Goal: Find specific page/section: Find specific page/section

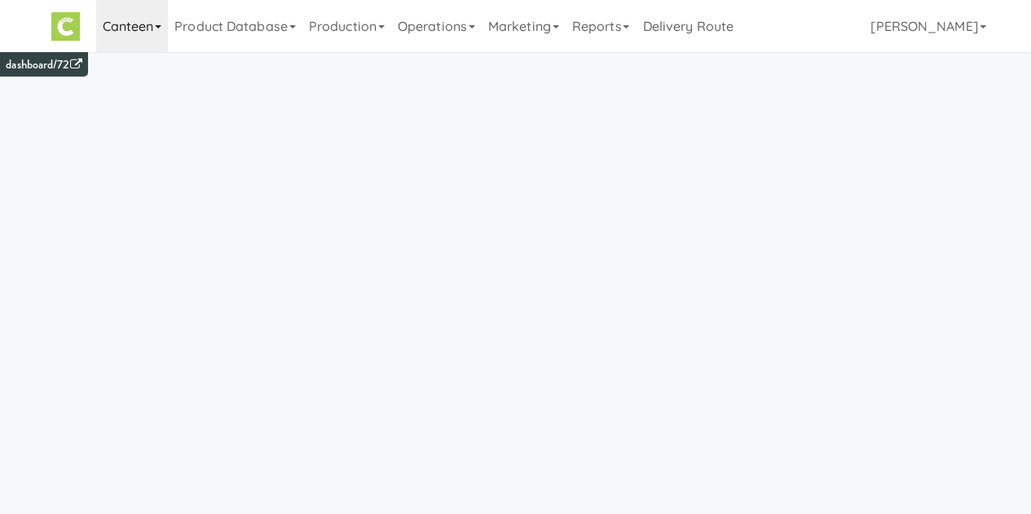
click at [129, 33] on link "Canteen" at bounding box center [132, 26] width 73 height 52
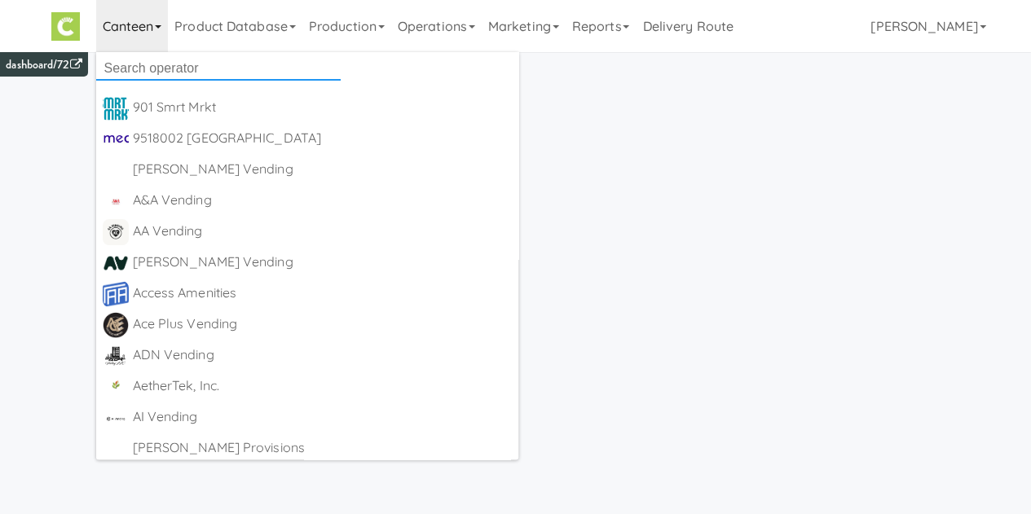
click at [148, 68] on input "text" at bounding box center [218, 68] width 245 height 24
type input "kitchen"
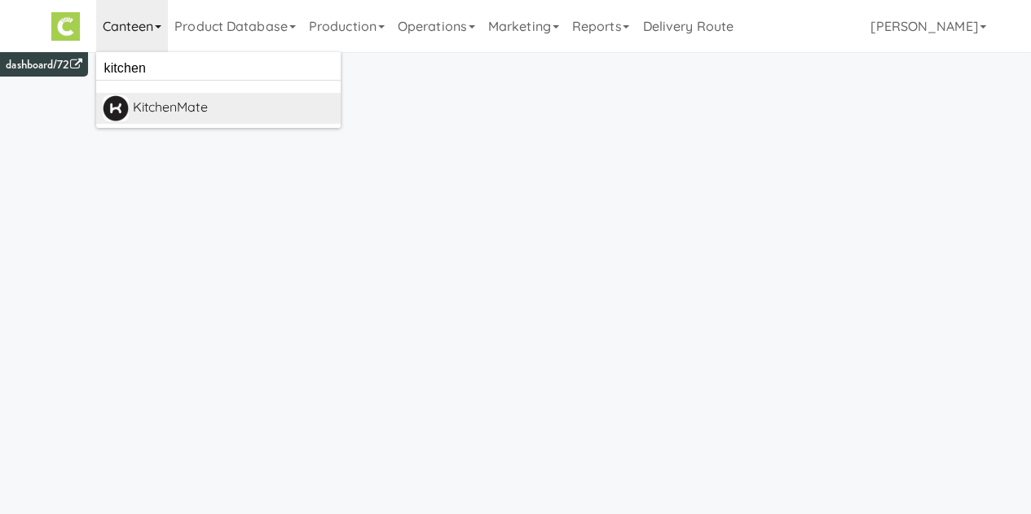
click at [189, 123] on link "KitchenMate [URL][DOMAIN_NAME]" at bounding box center [218, 108] width 245 height 31
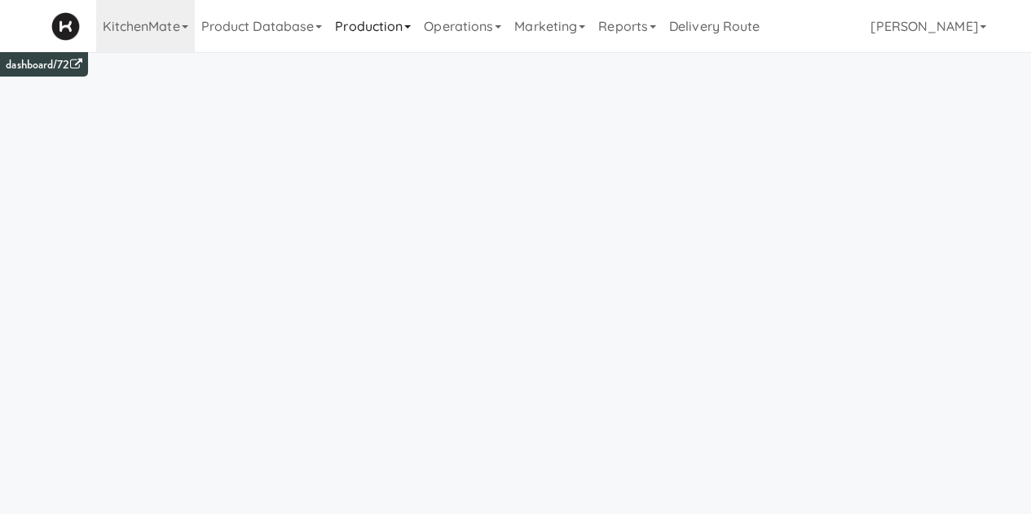
click at [380, 33] on link "Production" at bounding box center [373, 26] width 89 height 52
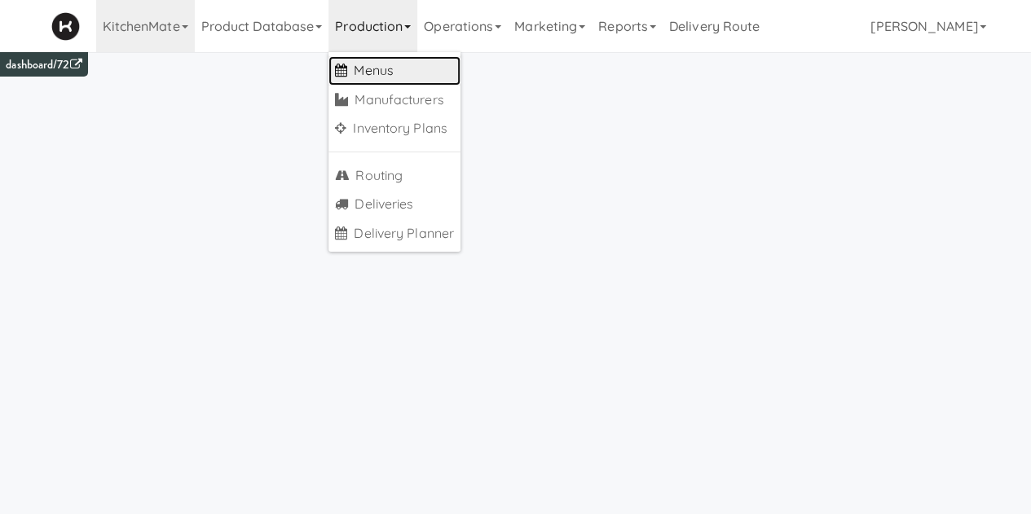
click at [373, 77] on link "Menus" at bounding box center [395, 70] width 132 height 29
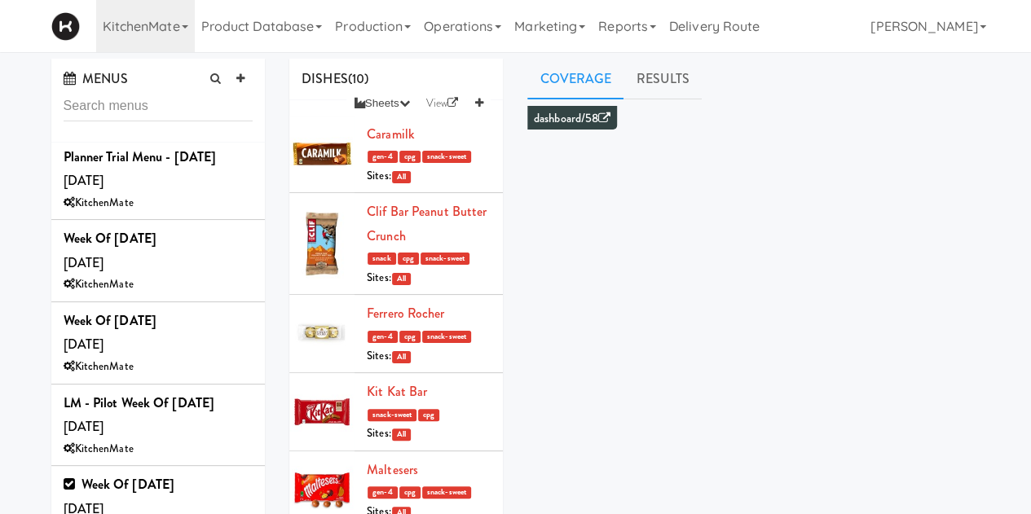
scroll to position [2129, 0]
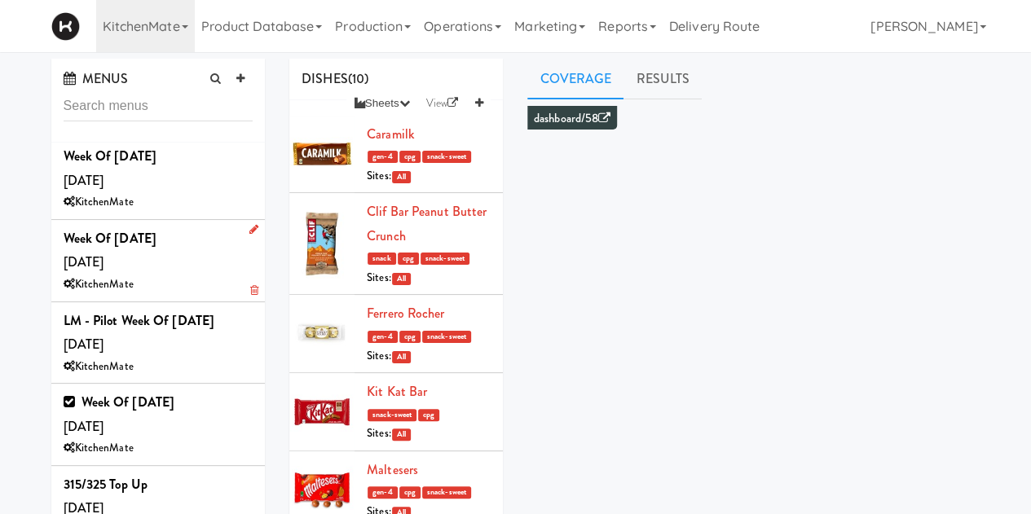
click at [203, 249] on div "Week of June 16th, 2025 Sunday, Jun 15 KitchenMate" at bounding box center [159, 261] width 190 height 68
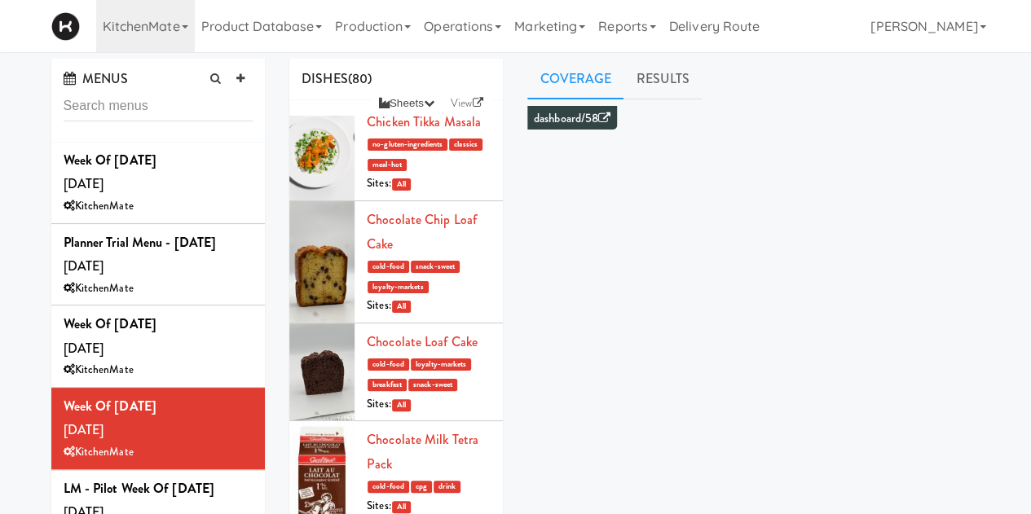
scroll to position [1953, 0]
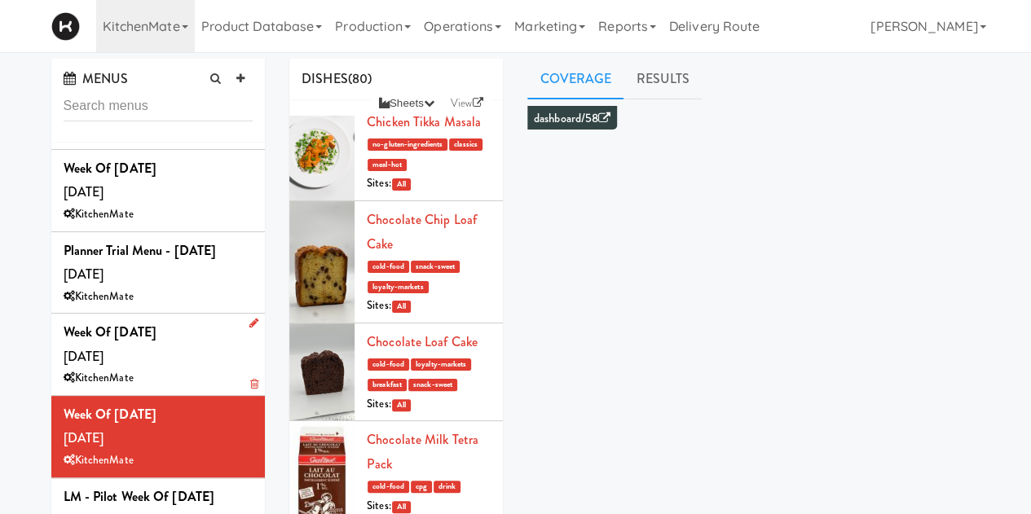
click at [197, 368] on div "KitchenMate" at bounding box center [159, 378] width 190 height 20
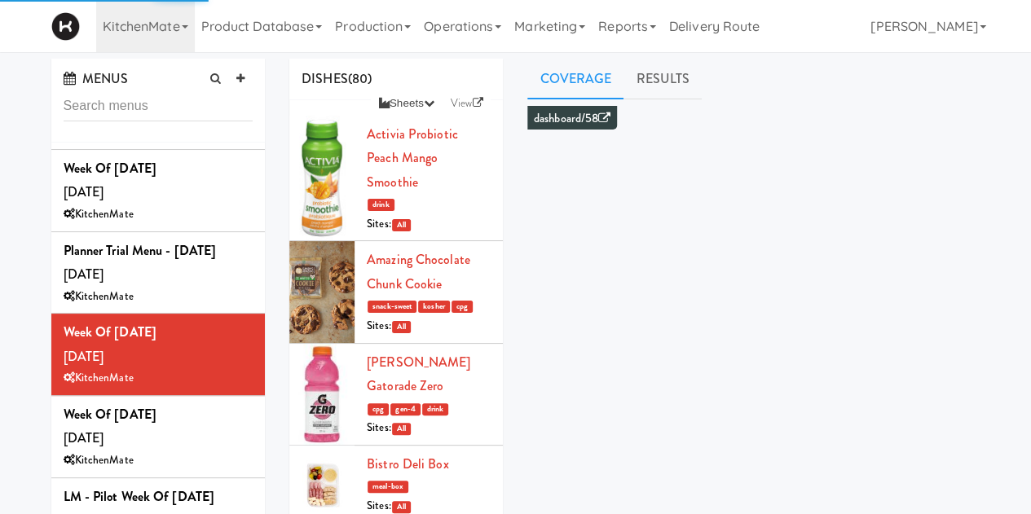
scroll to position [1778, 0]
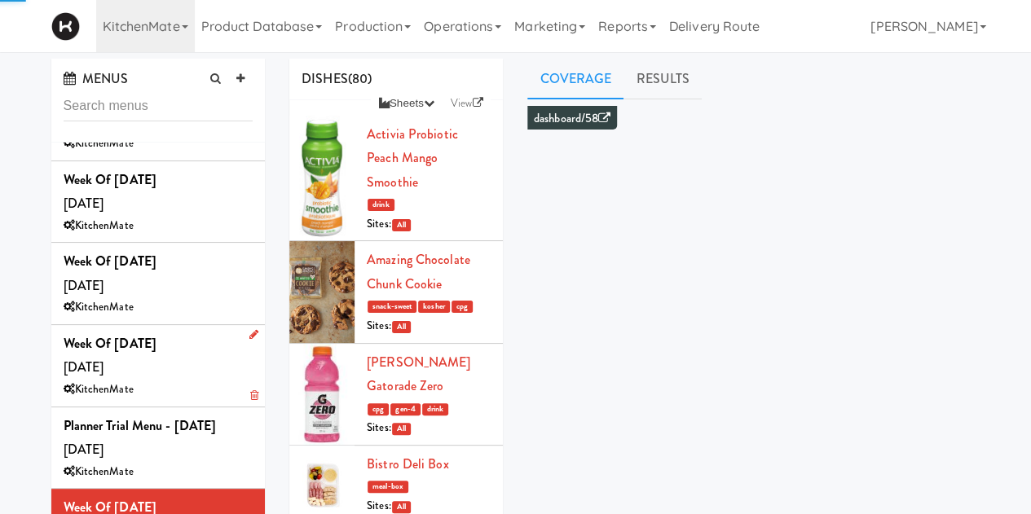
click at [194, 332] on div "Week of June 29th, 2025 Sunday, Jun 29 KitchenMate" at bounding box center [159, 366] width 190 height 68
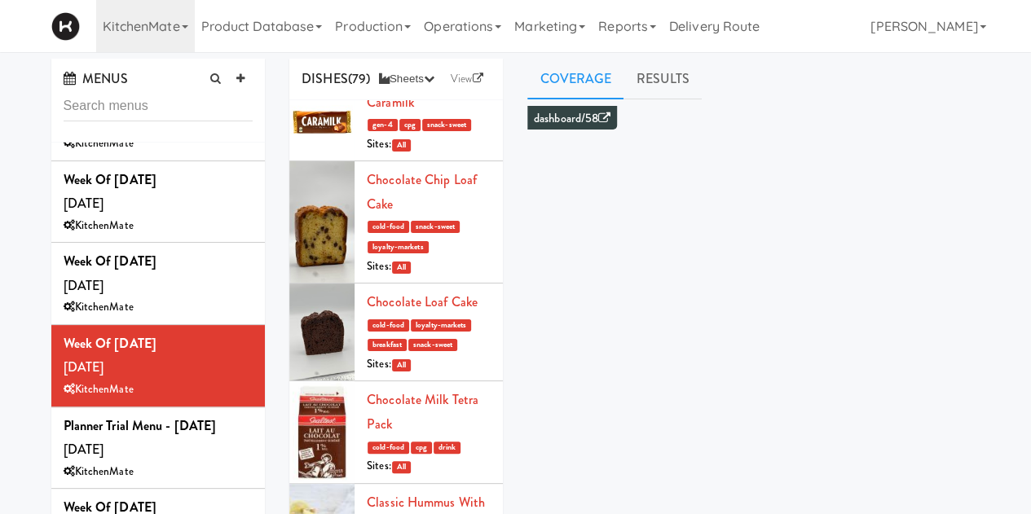
scroll to position [959, 0]
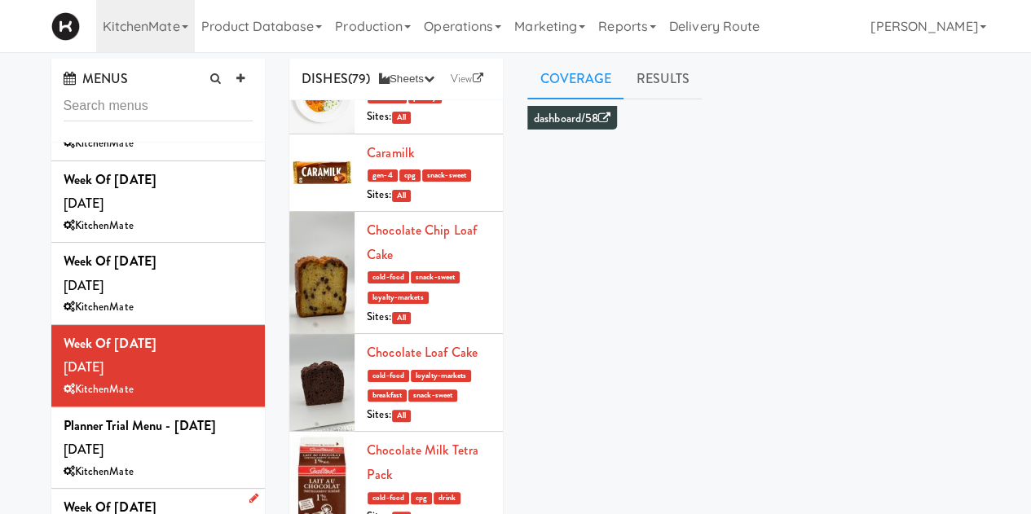
click at [157, 501] on b "Week of June 22nd, 2025" at bounding box center [110, 507] width 93 height 19
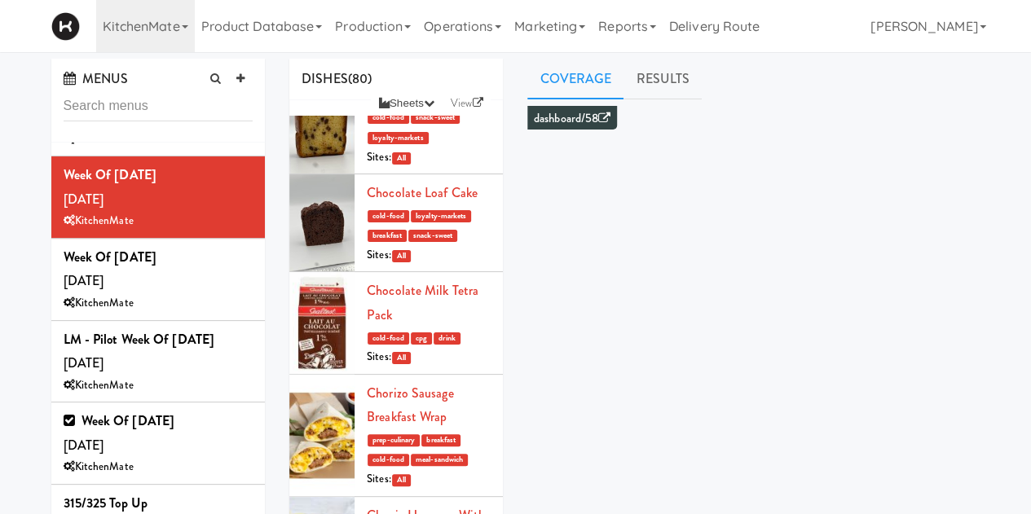
scroll to position [1162, 0]
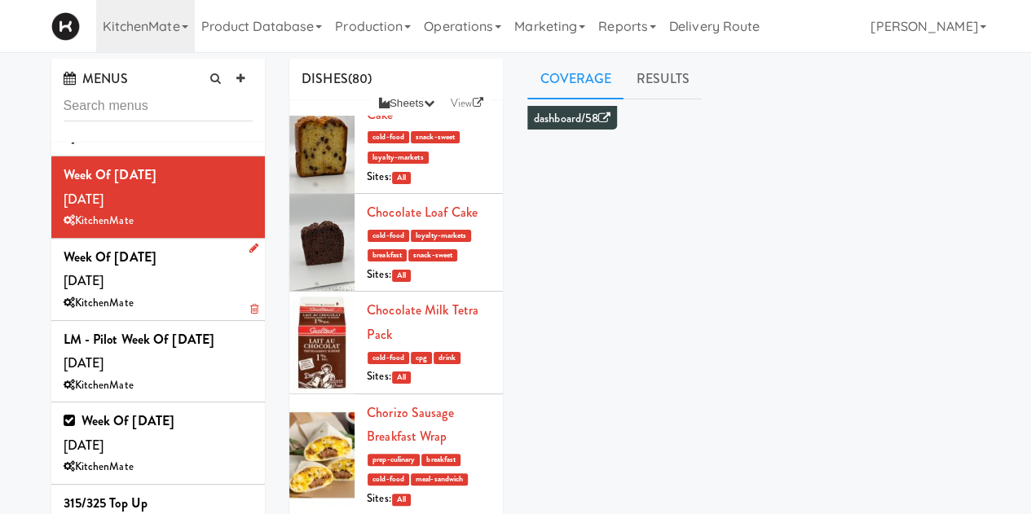
click at [170, 262] on div "Week of June 16th, 2025 Sunday, Jun 15 KitchenMate" at bounding box center [159, 279] width 190 height 68
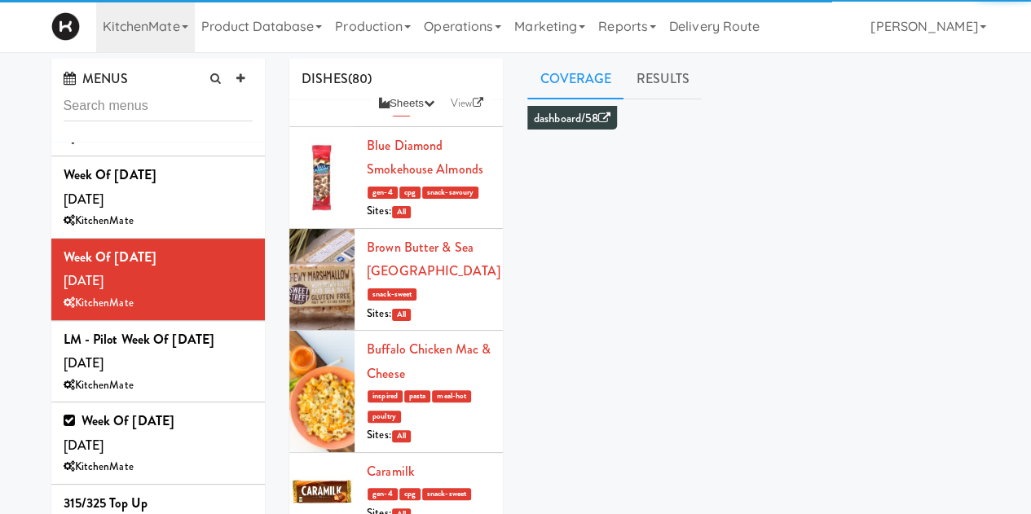
scroll to position [988, 0]
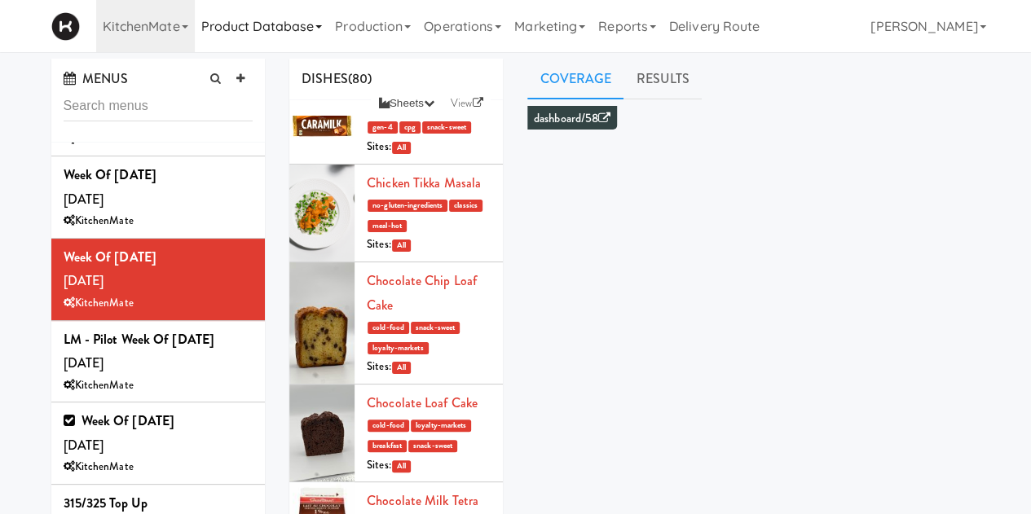
click at [220, 22] on link "Product Database" at bounding box center [262, 26] width 135 height 52
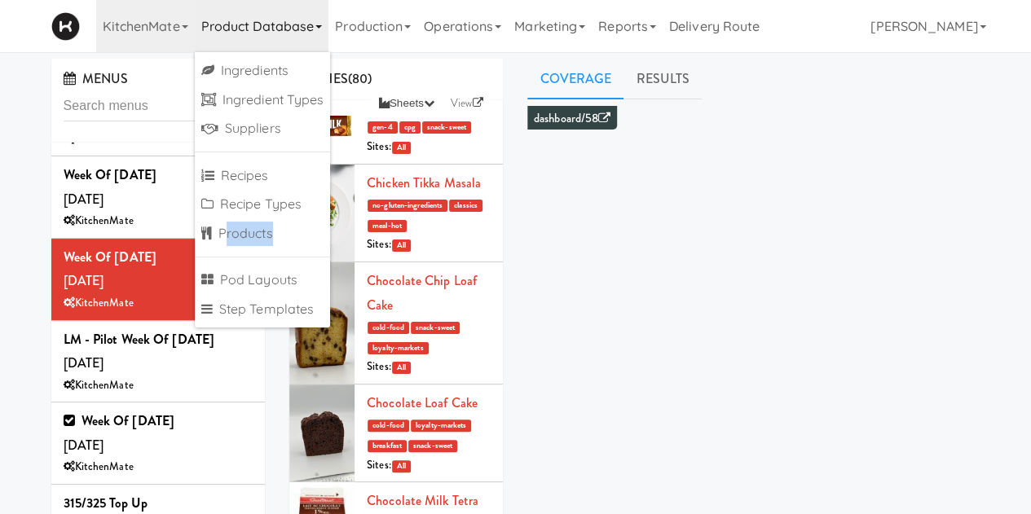
drag, startPoint x: 218, startPoint y: 249, endPoint x: 227, endPoint y: 242, distance: 11.1
click at [227, 242] on ul "Ingredients Ingredient Types Suppliers Recipes Recipe Types Products Pod Layout…" at bounding box center [263, 190] width 136 height 276
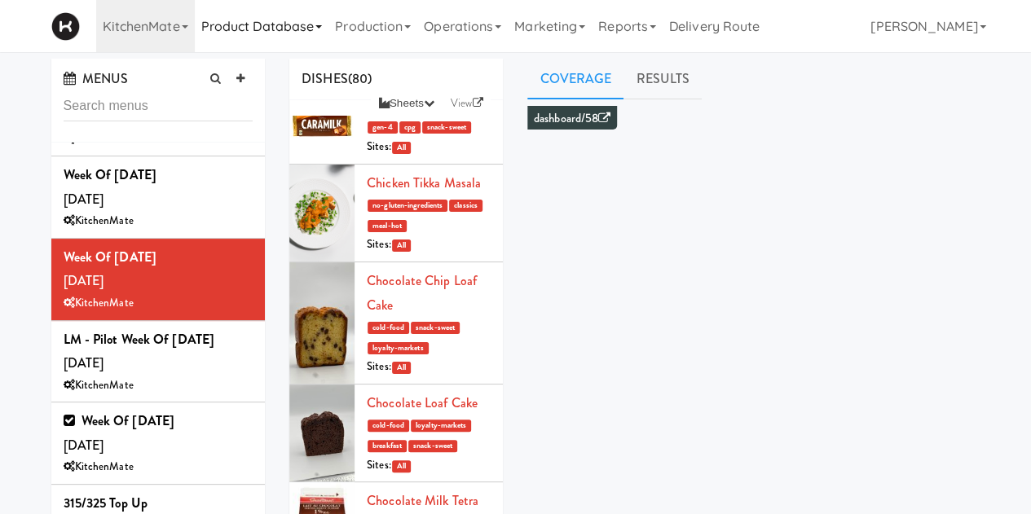
click at [277, 33] on link "Product Database" at bounding box center [262, 26] width 135 height 52
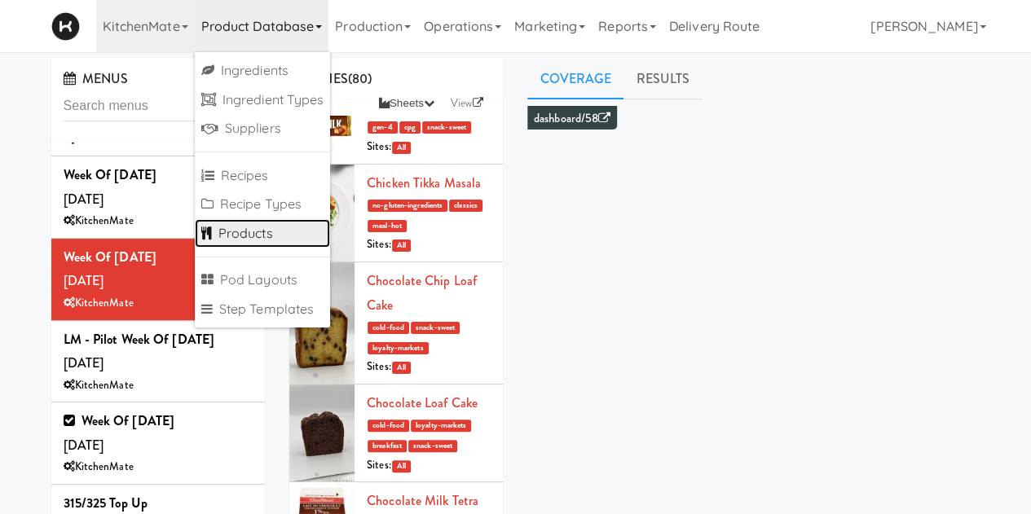
click at [225, 236] on link "Products" at bounding box center [263, 233] width 136 height 29
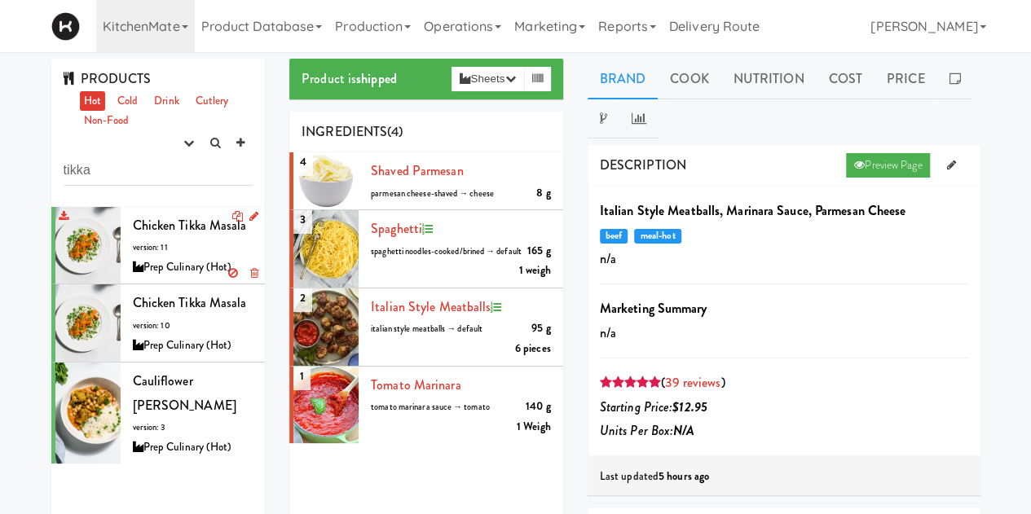
type input "tikka"
click at [153, 236] on div "Chicken Tikka Masala version: 11 Prep Culinary (Hot)" at bounding box center [193, 246] width 121 height 64
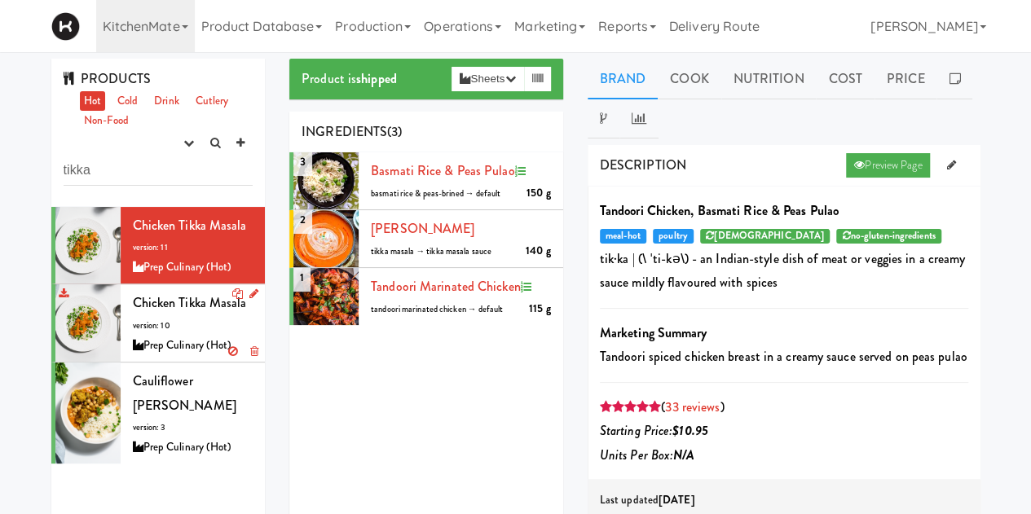
click at [227, 333] on div "Chicken Tikka Masala version: 10 Prep Culinary (Hot)" at bounding box center [193, 323] width 121 height 64
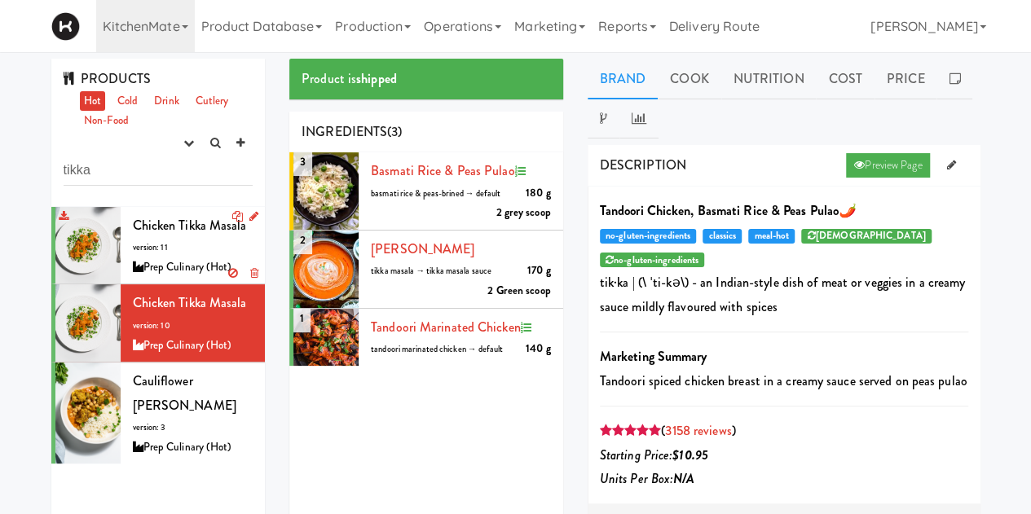
click at [209, 247] on div "Chicken Tikka Masala version: 11 Prep Culinary (Hot)" at bounding box center [193, 246] width 121 height 64
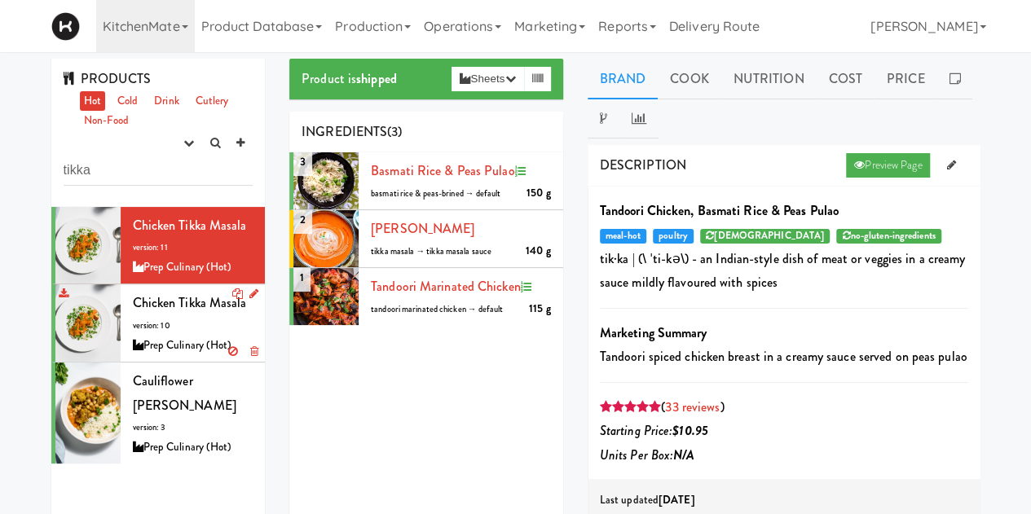
click at [209, 355] on div "Chicken Tikka Masala version: 10 Prep Culinary (Hot)" at bounding box center [193, 323] width 121 height 64
